Goal: Task Accomplishment & Management: Manage account settings

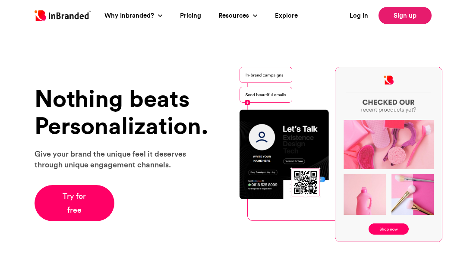
click at [399, 17] on link "Sign up" at bounding box center [404, 15] width 53 height 17
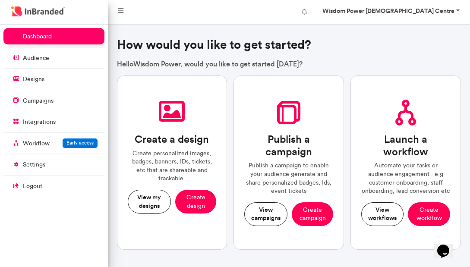
click at [389, 13] on strong "Wisdom Power Christian Centre" at bounding box center [388, 11] width 132 height 8
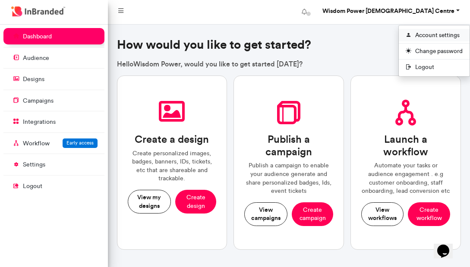
click at [444, 36] on link "Account settings" at bounding box center [434, 35] width 71 height 13
